Goal: Book appointment/travel/reservation

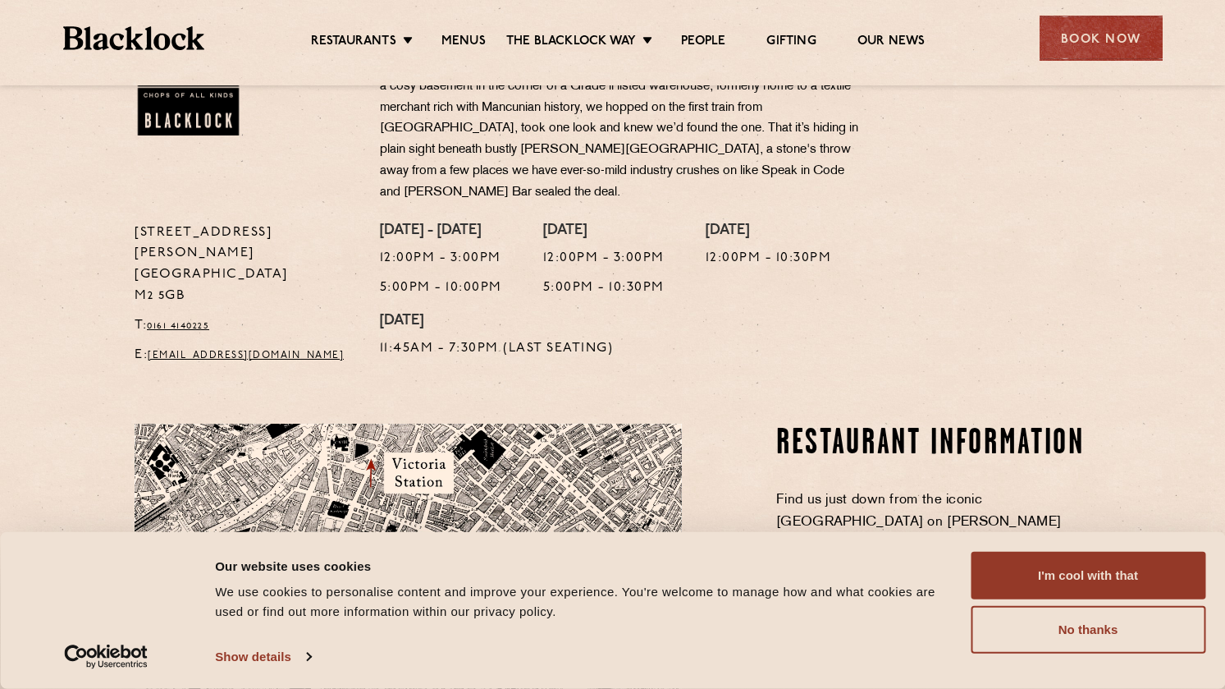
scroll to position [651, 0]
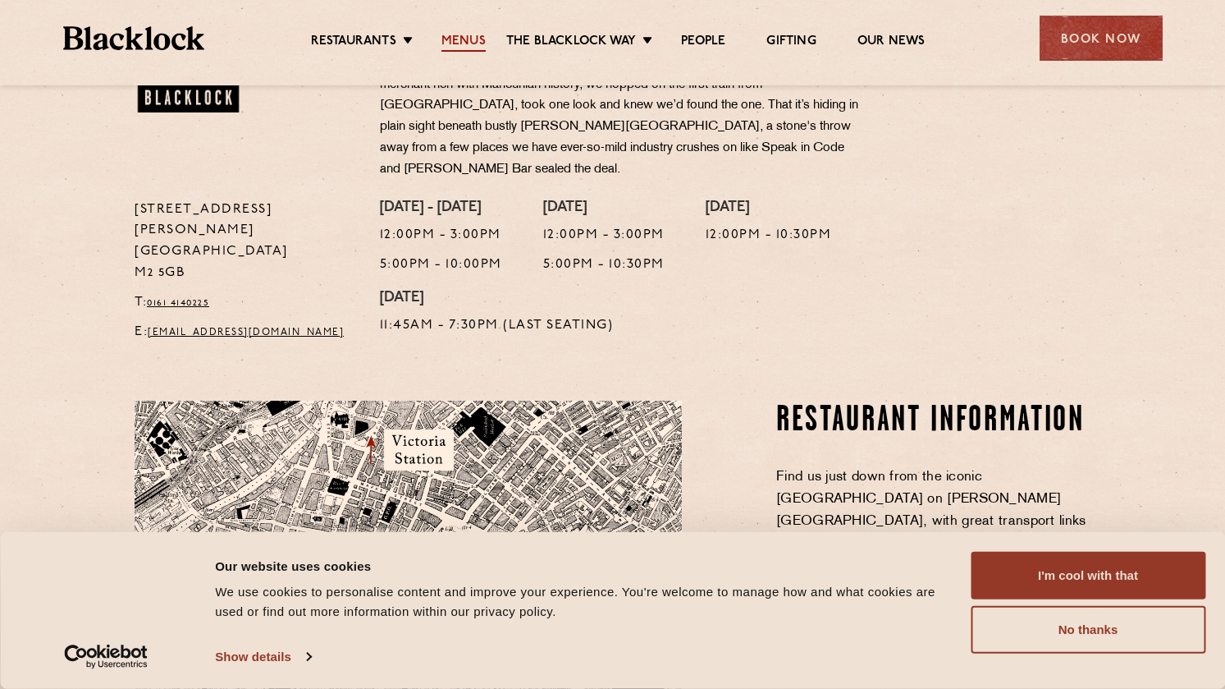
click at [467, 39] on link "Menus" at bounding box center [464, 43] width 44 height 18
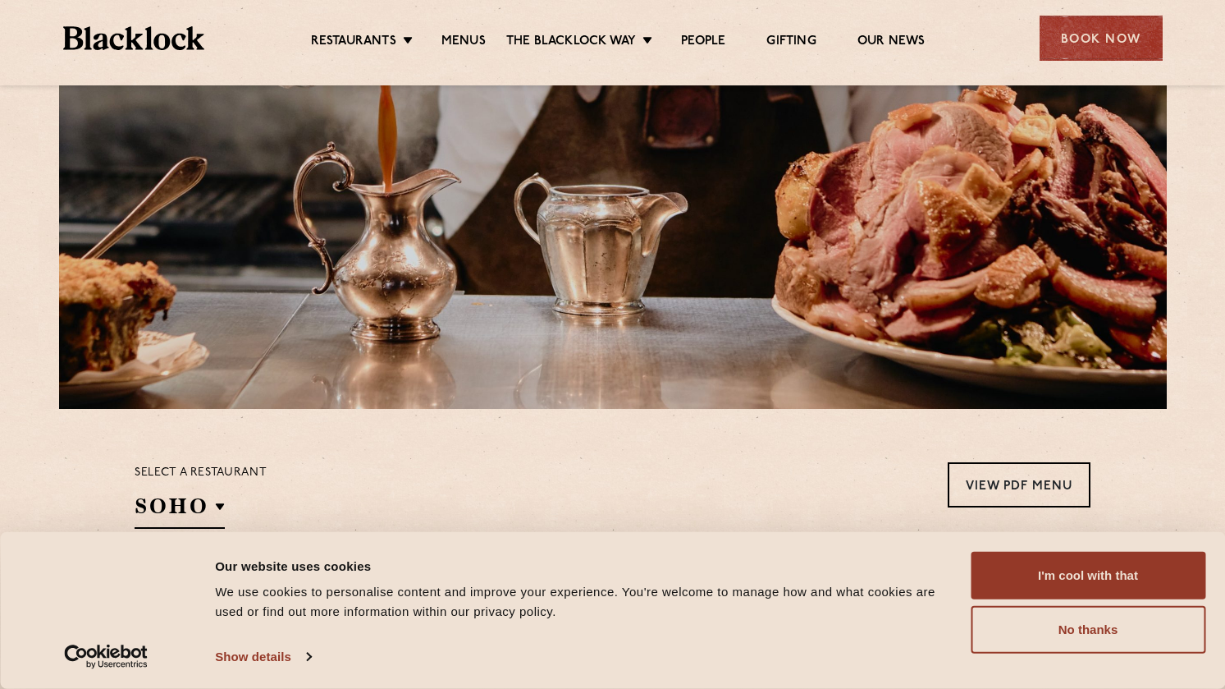
scroll to position [204, 0]
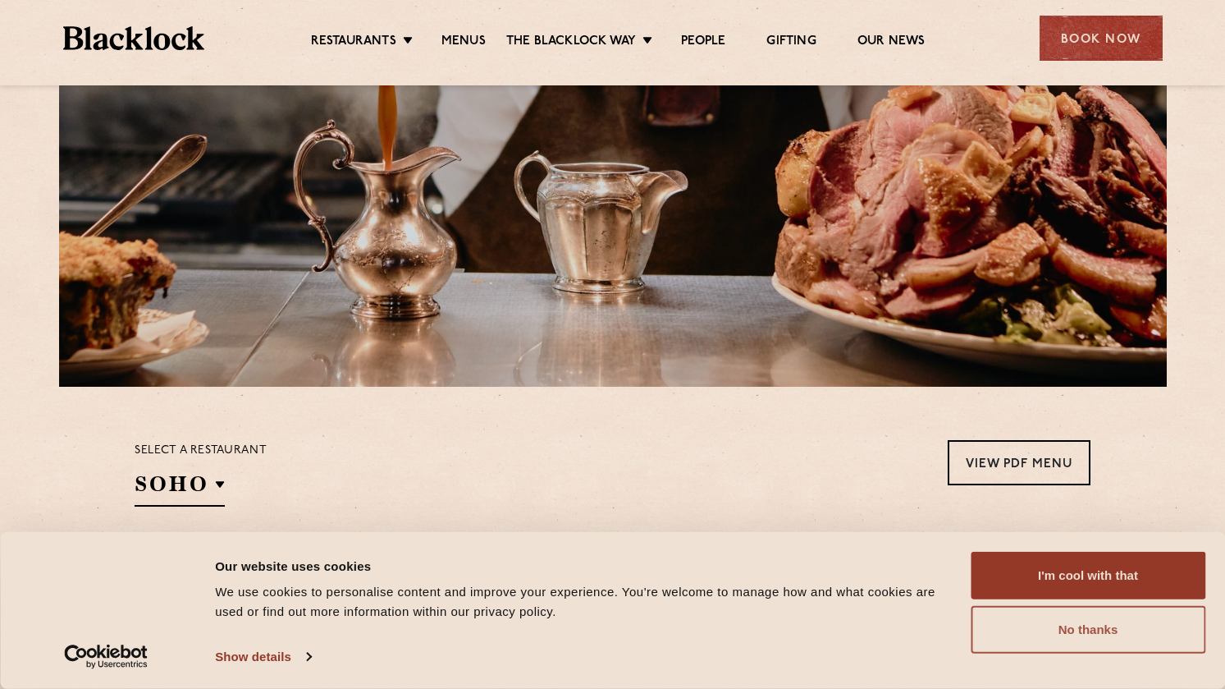
click at [1007, 609] on button "No thanks" at bounding box center [1088, 630] width 235 height 48
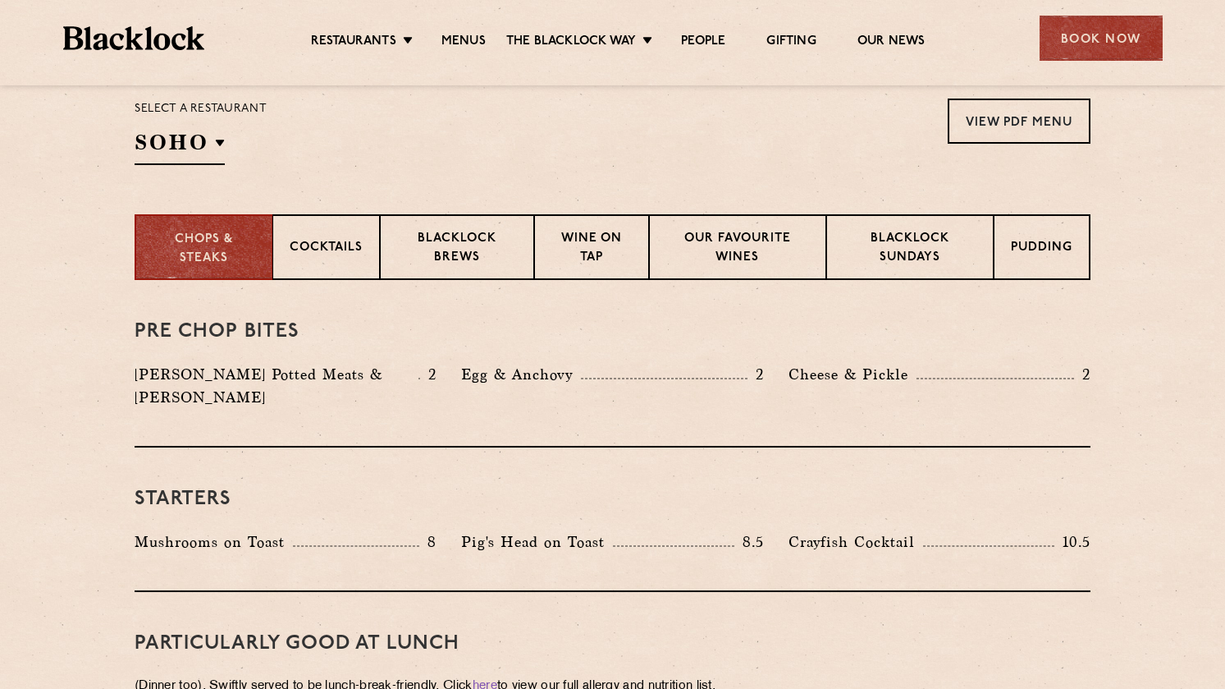
scroll to position [568, 0]
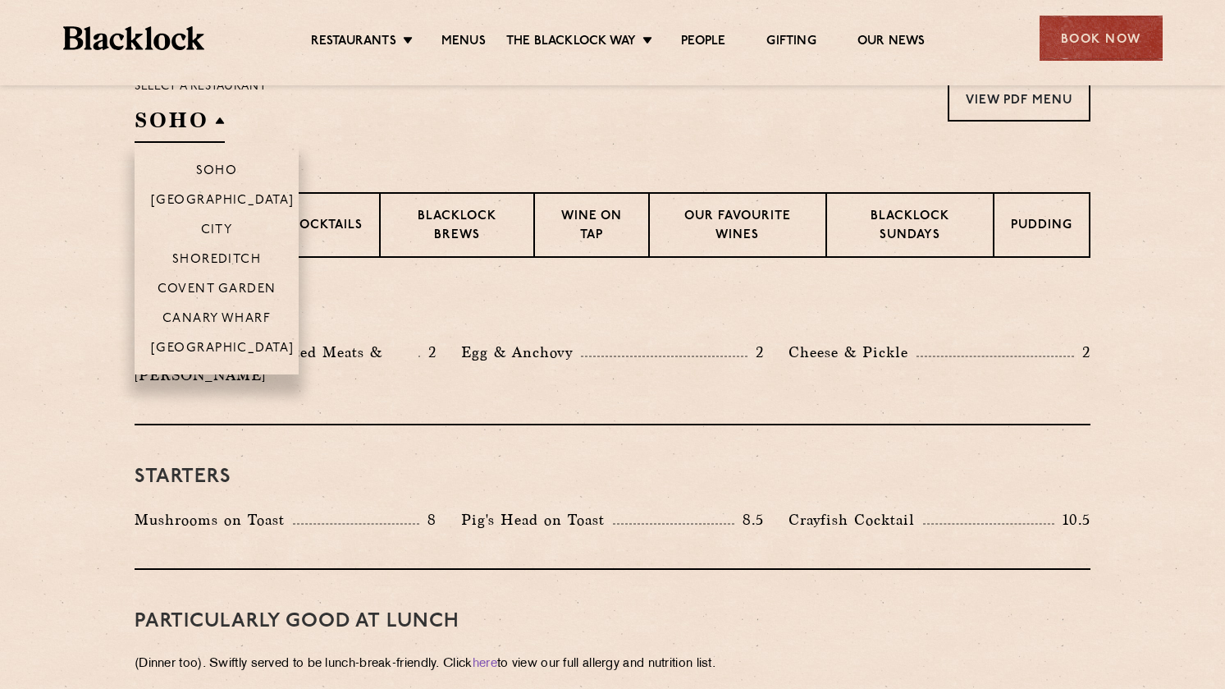
click at [202, 121] on h2 "SOHO" at bounding box center [180, 124] width 90 height 37
click at [221, 347] on p "[GEOGRAPHIC_DATA]" at bounding box center [223, 349] width 144 height 16
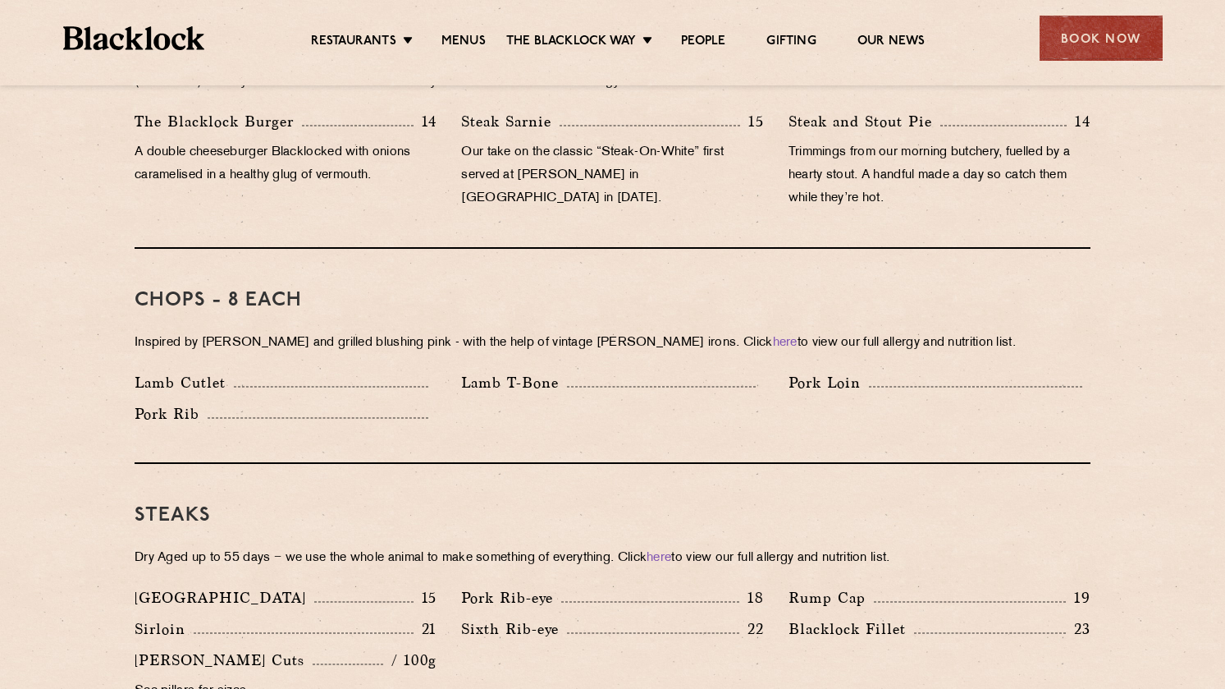
scroll to position [1165, 0]
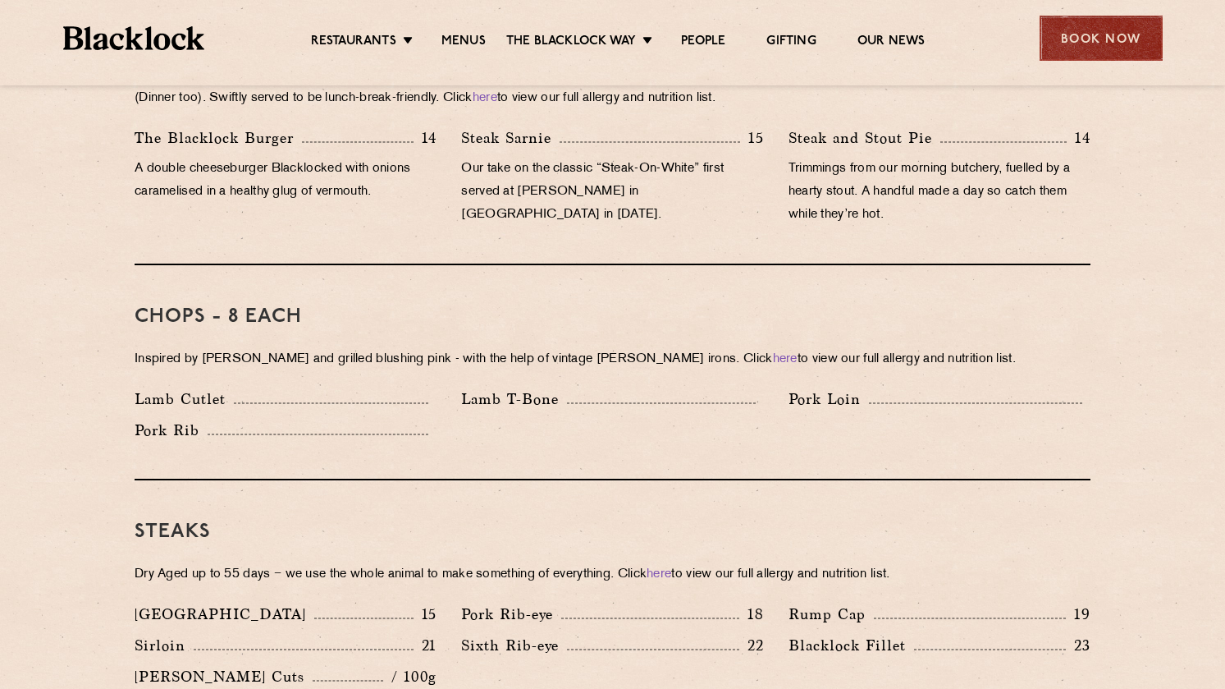
click at [1061, 34] on div "Book Now" at bounding box center [1101, 38] width 123 height 45
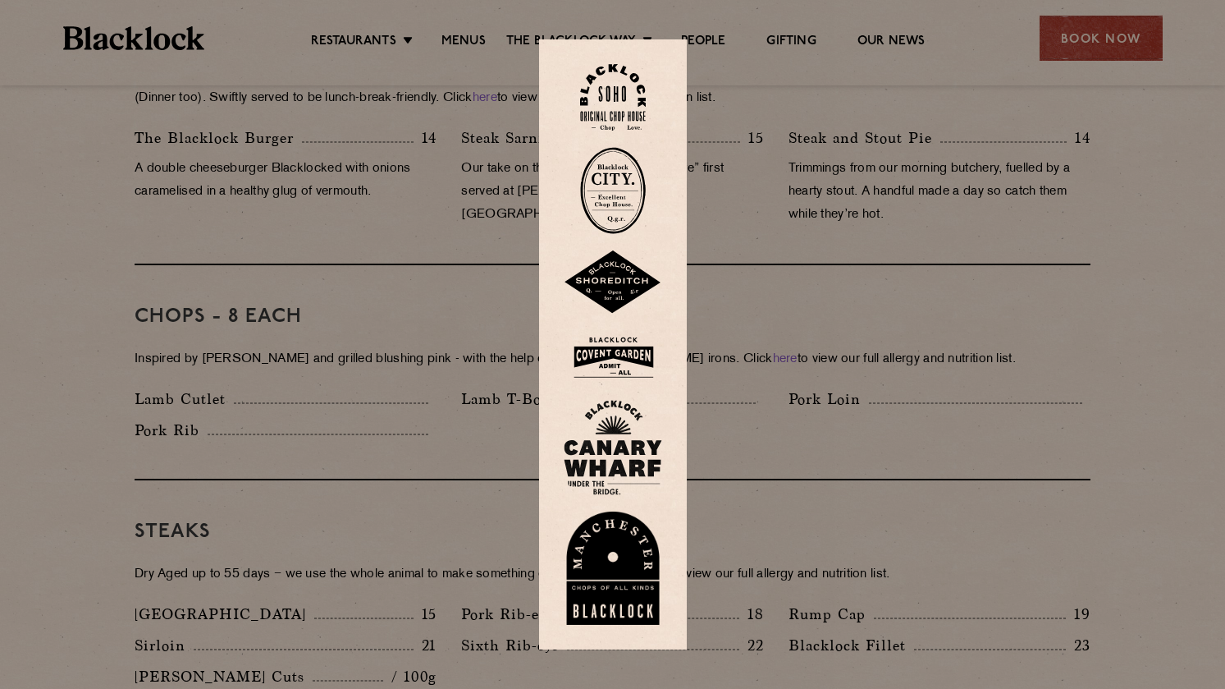
click at [890, 168] on div at bounding box center [612, 344] width 1225 height 689
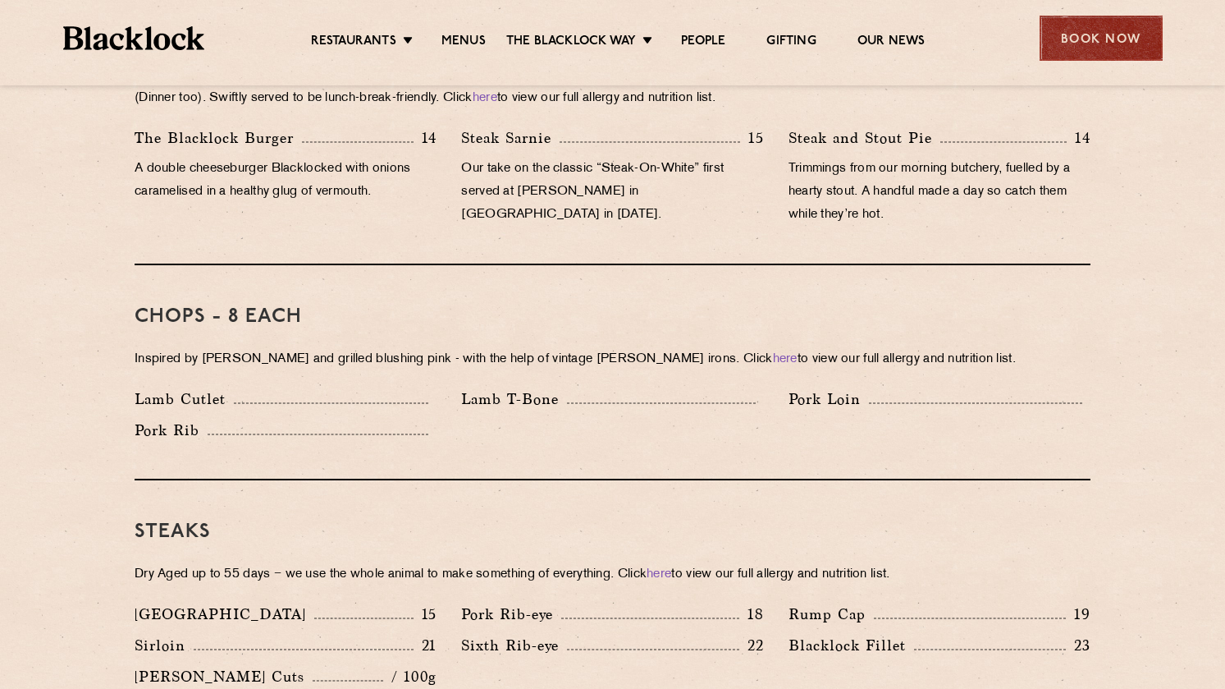
click at [1116, 47] on div "Book Now" at bounding box center [1101, 38] width 123 height 45
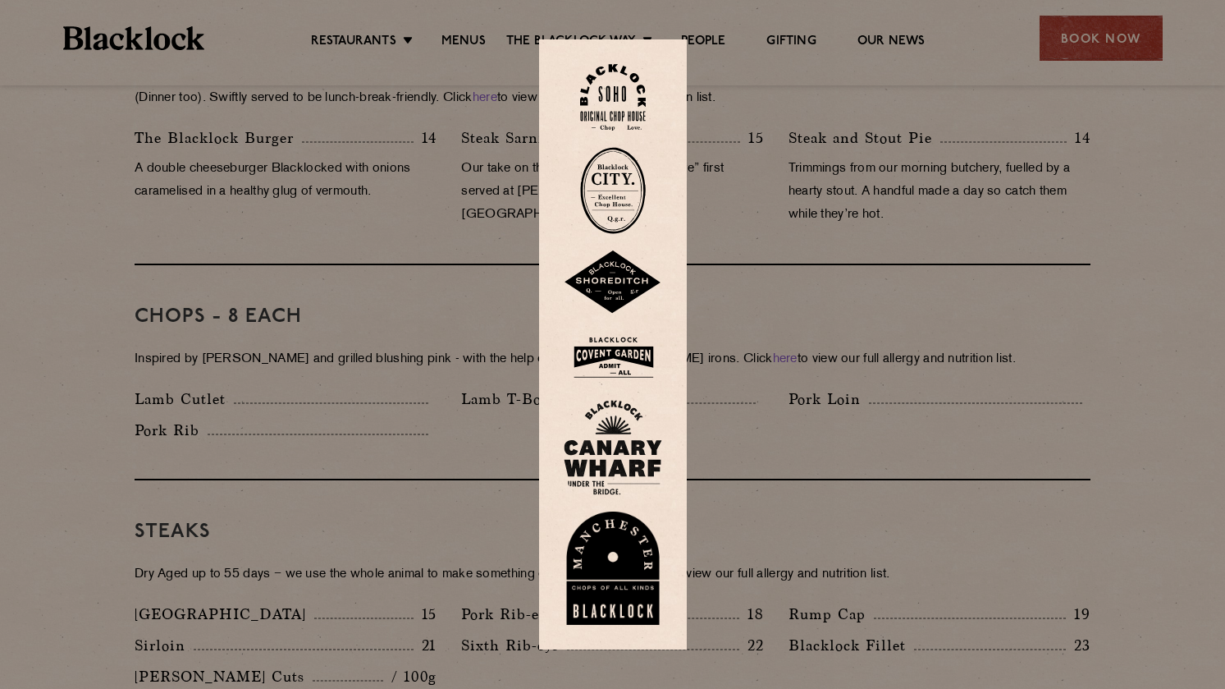
click at [594, 547] on img at bounding box center [613, 567] width 98 height 113
